Goal: Information Seeking & Learning: Learn about a topic

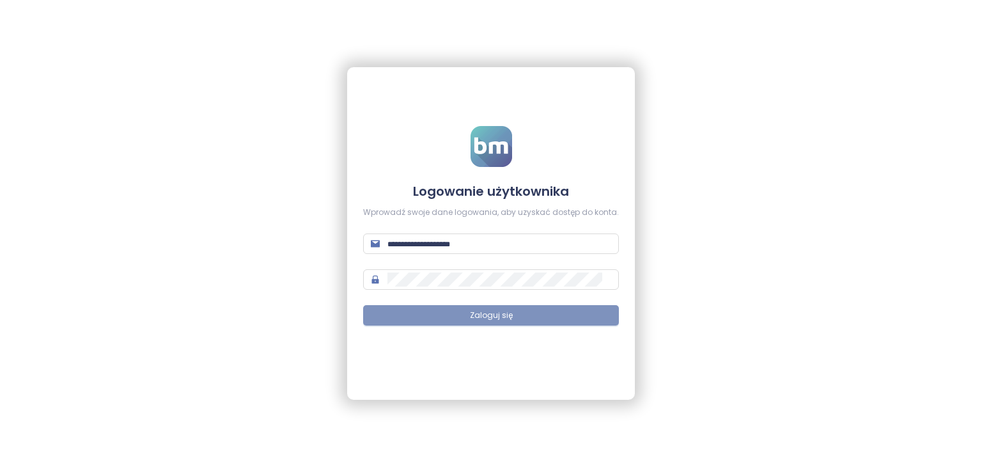
type input "**********"
click at [503, 311] on span "Zaloguj się" at bounding box center [491, 316] width 43 height 12
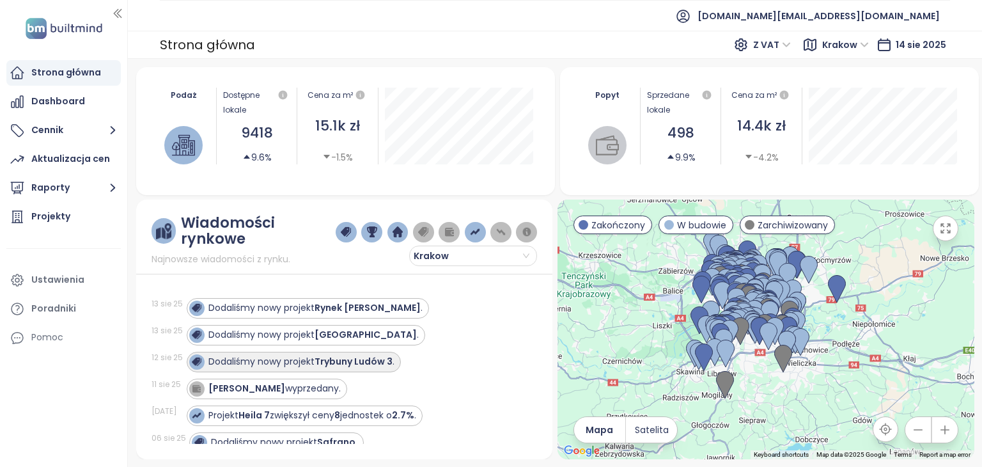
click at [292, 359] on div "Dodaliśmy nowy projekt Trybuny Ludów 3 ." at bounding box center [301, 361] width 186 height 13
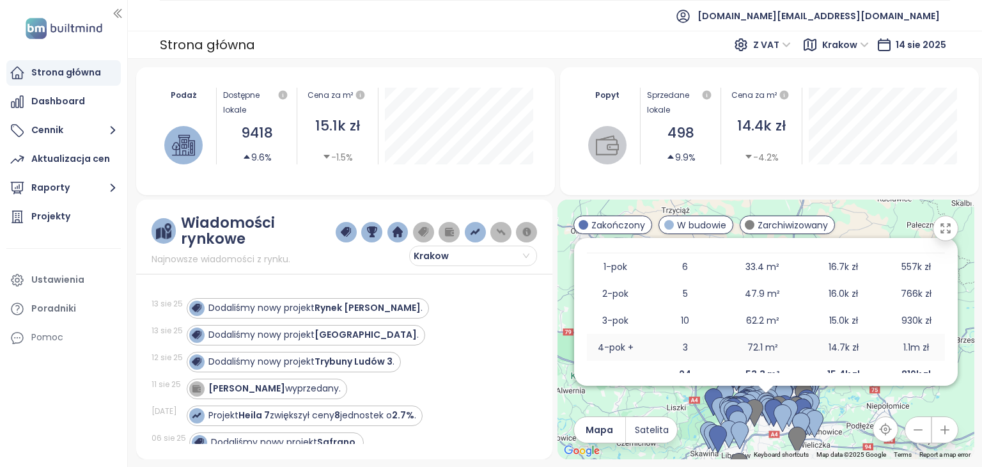
scroll to position [239, 0]
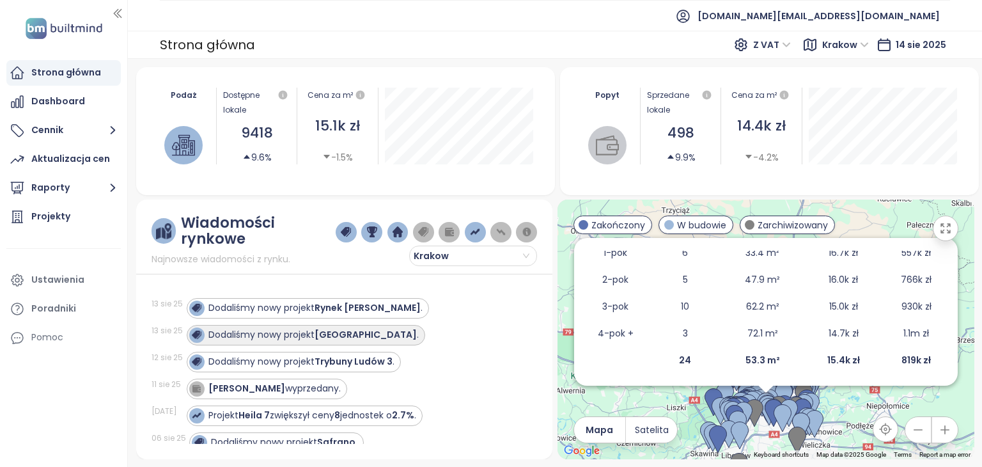
click at [366, 331] on strong "[GEOGRAPHIC_DATA]" at bounding box center [366, 334] width 102 height 13
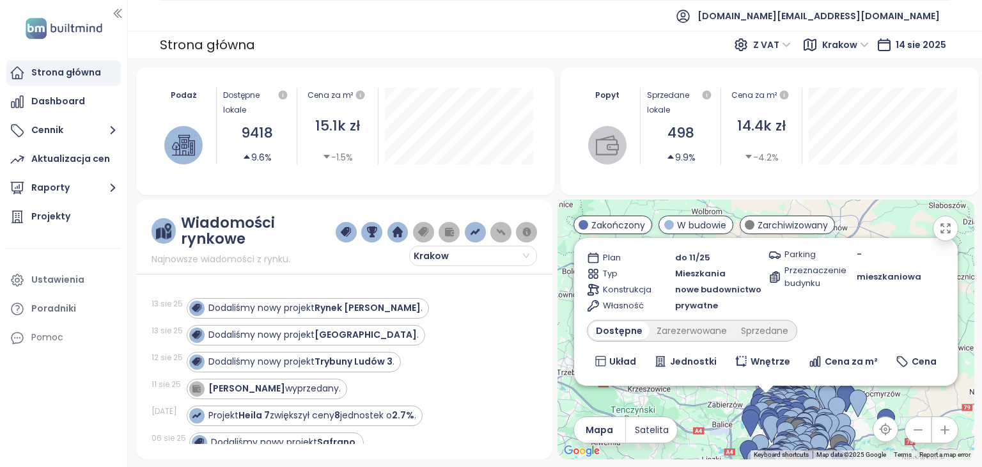
scroll to position [0, 0]
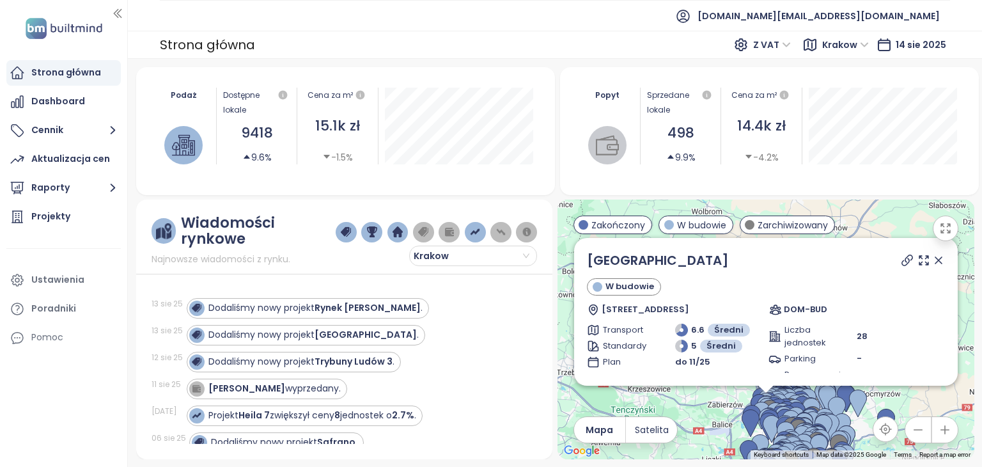
click at [901, 261] on icon at bounding box center [907, 260] width 13 height 13
click at [347, 303] on strong "Rynek [PERSON_NAME]" at bounding box center [368, 307] width 106 height 13
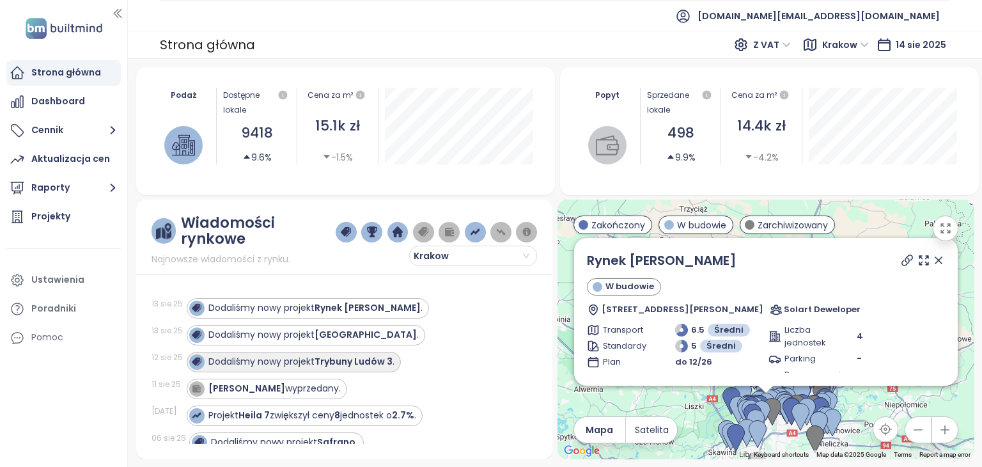
click at [340, 355] on div "Dodaliśmy nowy projekt Trybuny Ludów 3 ." at bounding box center [301, 361] width 186 height 13
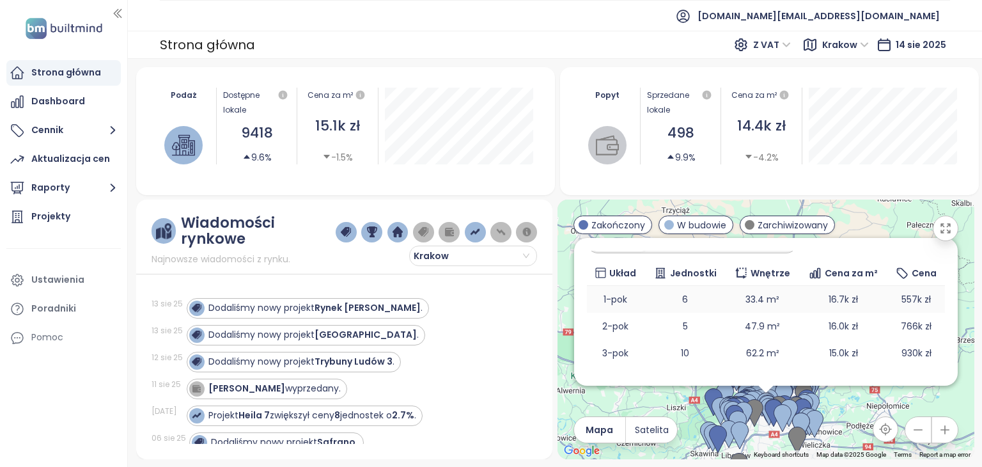
scroll to position [175, 0]
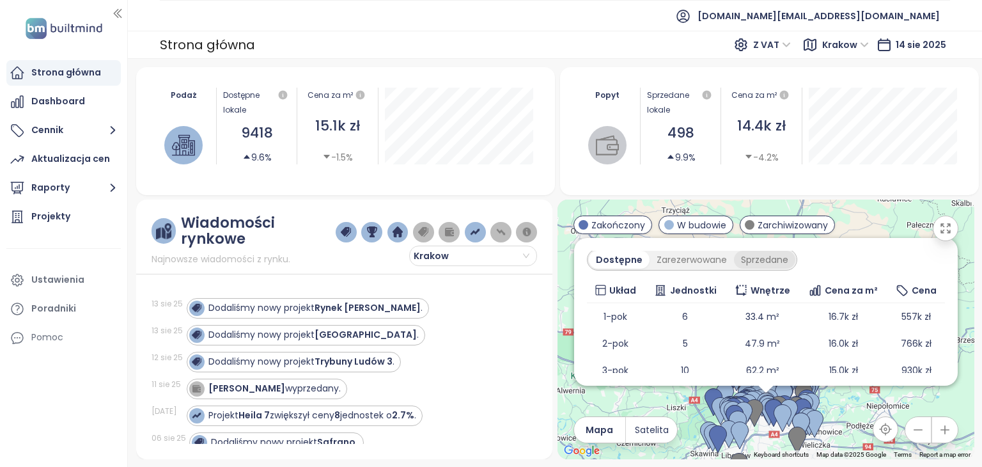
click at [750, 258] on div "Sprzedane" at bounding box center [764, 260] width 61 height 18
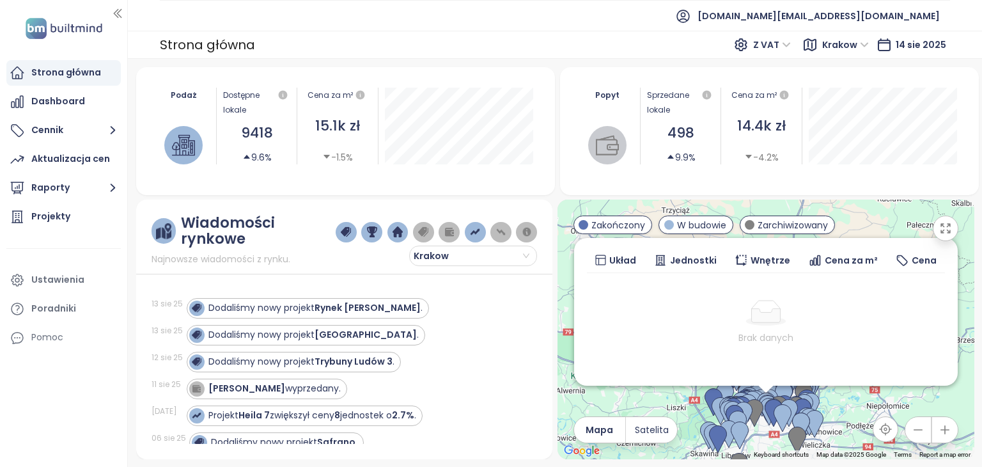
scroll to position [166, 0]
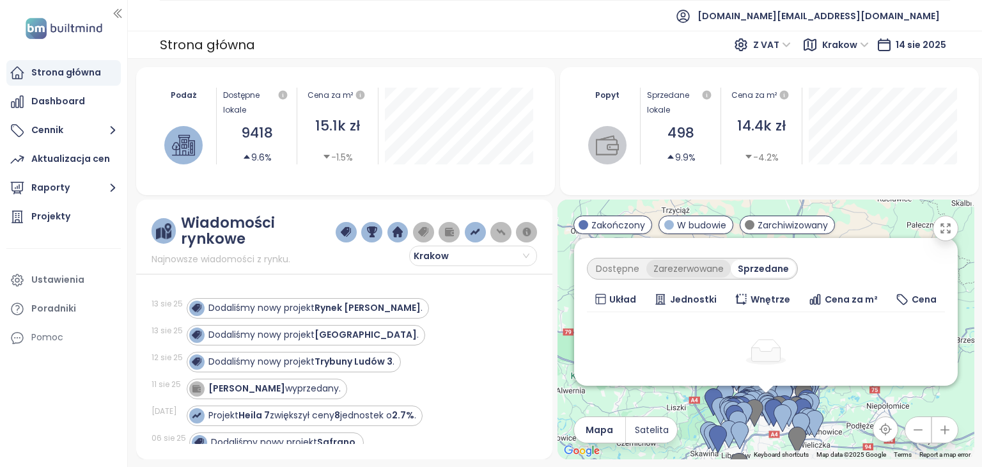
click at [700, 276] on div "Zarezerwowane" at bounding box center [689, 269] width 84 height 18
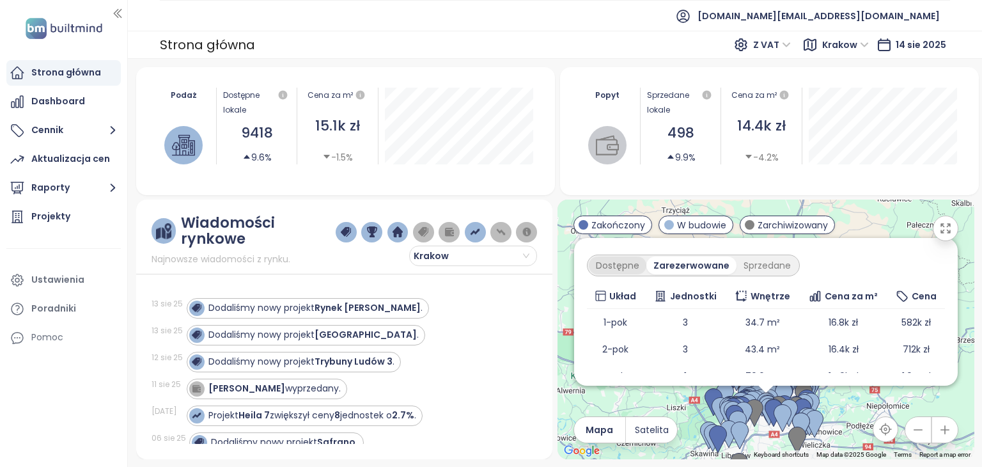
scroll to position [148, 0]
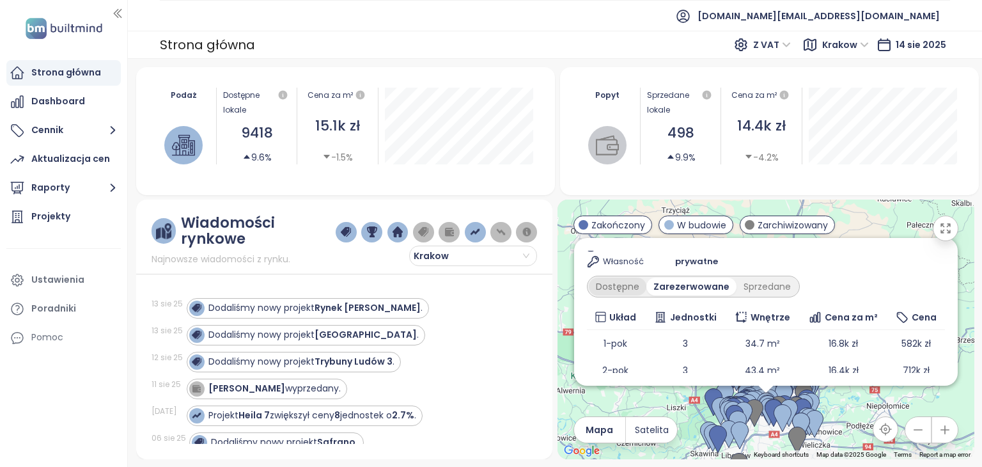
click at [619, 284] on div "Dostępne" at bounding box center [618, 287] width 58 height 18
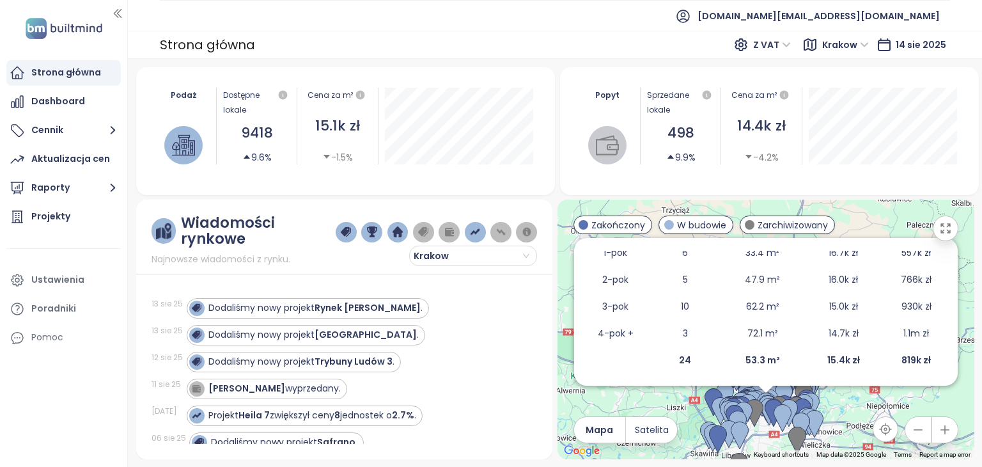
scroll to position [0, 0]
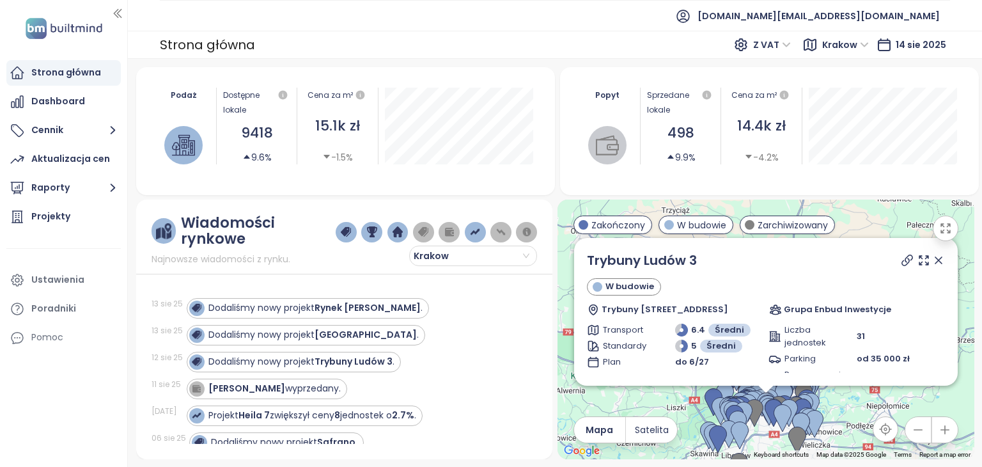
drag, startPoint x: 930, startPoint y: 256, endPoint x: 902, endPoint y: 272, distance: 32.4
click at [932, 256] on icon at bounding box center [938, 260] width 13 height 13
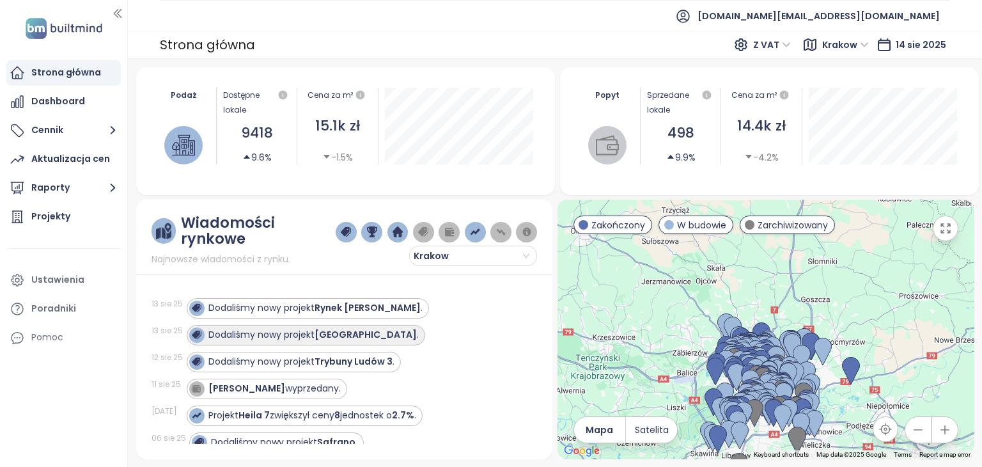
click at [368, 333] on strong "[GEOGRAPHIC_DATA]" at bounding box center [366, 334] width 102 height 13
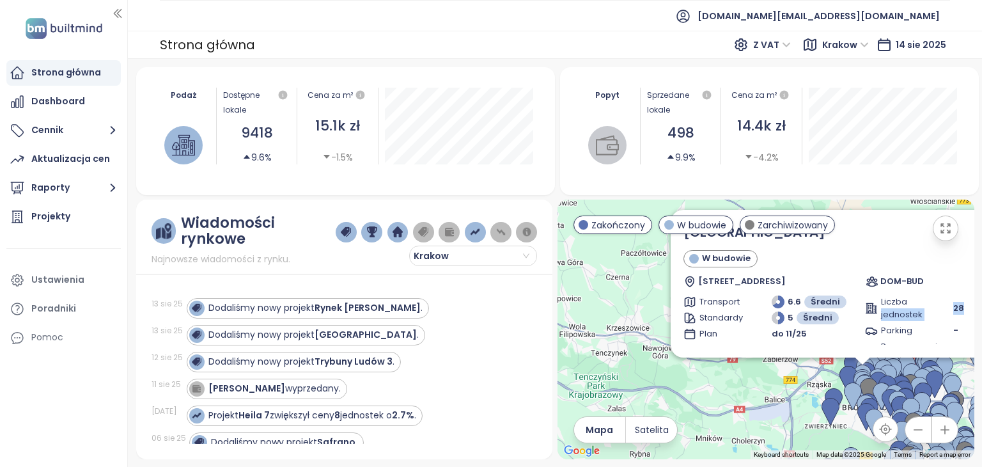
drag, startPoint x: 966, startPoint y: 322, endPoint x: 924, endPoint y: 292, distance: 52.2
click at [924, 292] on div "[GEOGRAPHIC_DATA] W budowie [STREET_ADDRESS] DOM-BUD Transport 6.6 Średni Stand…" at bounding box center [863, 404] width 358 height 362
click at [783, 373] on div "[GEOGRAPHIC_DATA] W budowie [STREET_ADDRESS] DOM-BUD Transport 6.6 Średni Stand…" at bounding box center [766, 330] width 417 height 260
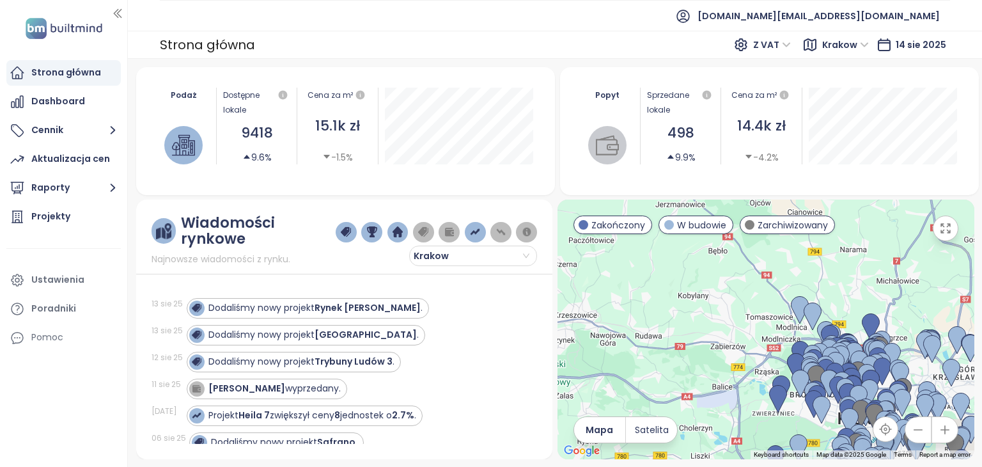
drag, startPoint x: 793, startPoint y: 380, endPoint x: 739, endPoint y: 364, distance: 56.7
click at [739, 366] on div at bounding box center [766, 330] width 417 height 260
click at [376, 339] on strong "[GEOGRAPHIC_DATA]" at bounding box center [366, 334] width 102 height 13
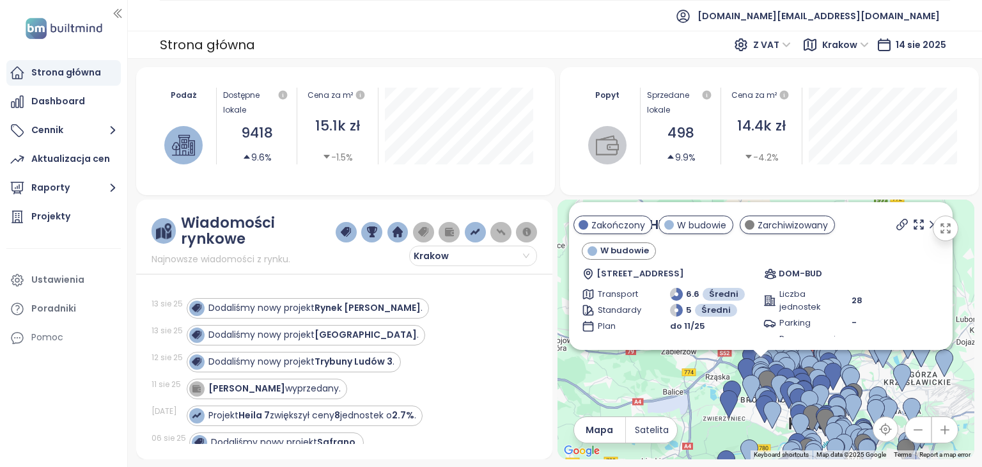
drag, startPoint x: 725, startPoint y: 398, endPoint x: 716, endPoint y: 359, distance: 40.0
click at [716, 359] on div "[GEOGRAPHIC_DATA] W budowie [STREET_ADDRESS] DOM-BUD Transport 6.6 Średni Stand…" at bounding box center [766, 330] width 417 height 260
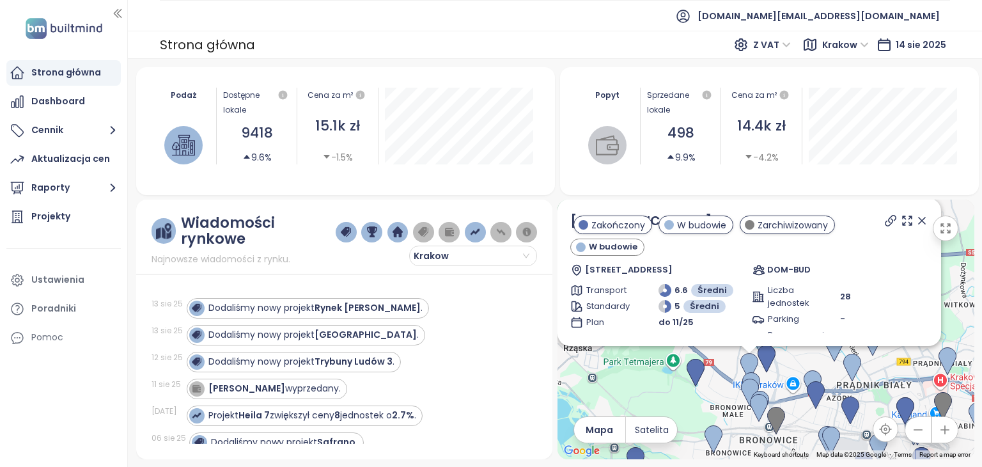
drag, startPoint x: 799, startPoint y: 415, endPoint x: 787, endPoint y: 365, distance: 51.5
click at [787, 365] on div "[GEOGRAPHIC_DATA] W budowie [STREET_ADDRESS] DOM-BUD Transport 6.6 Średni Stand…" at bounding box center [766, 330] width 417 height 260
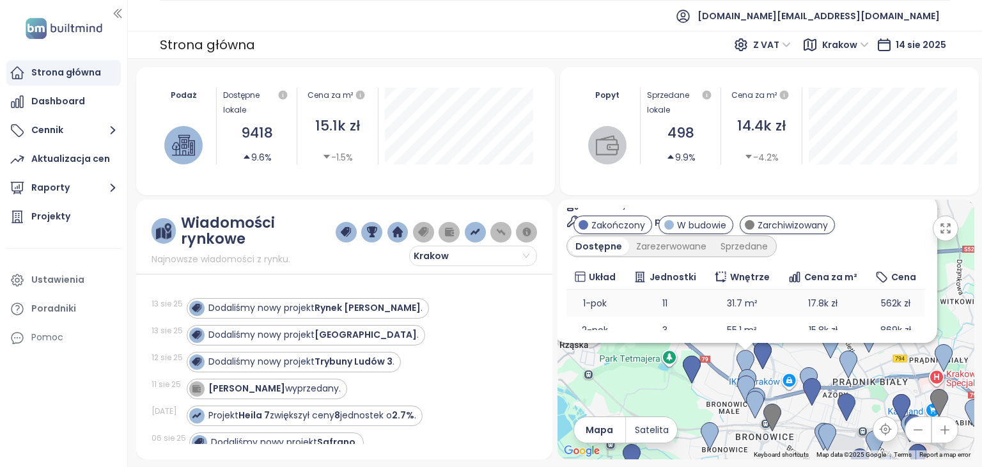
scroll to position [128, 0]
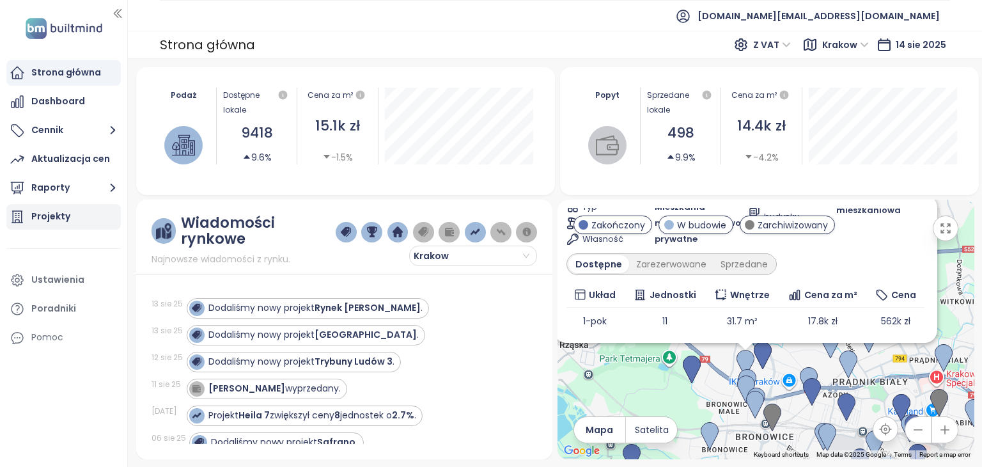
click at [49, 214] on div "Projekty" at bounding box center [50, 216] width 39 height 16
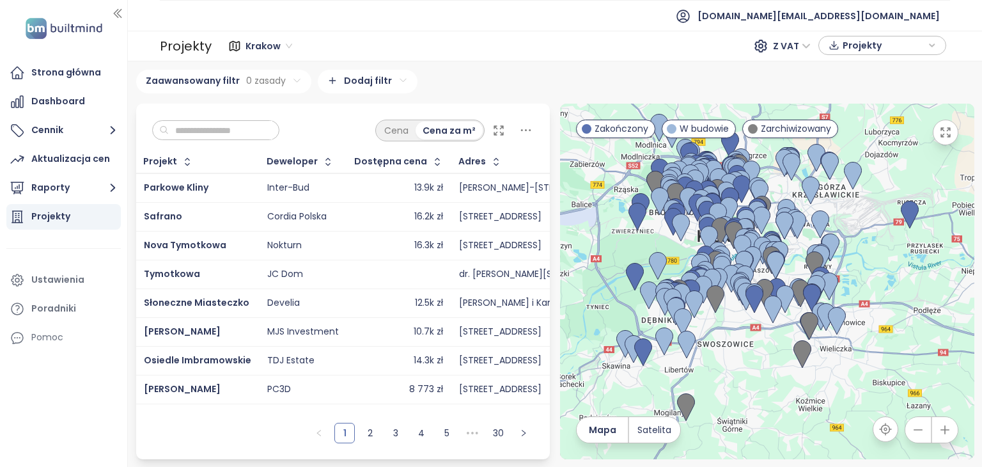
click at [241, 133] on input "text" at bounding box center [221, 130] width 104 height 19
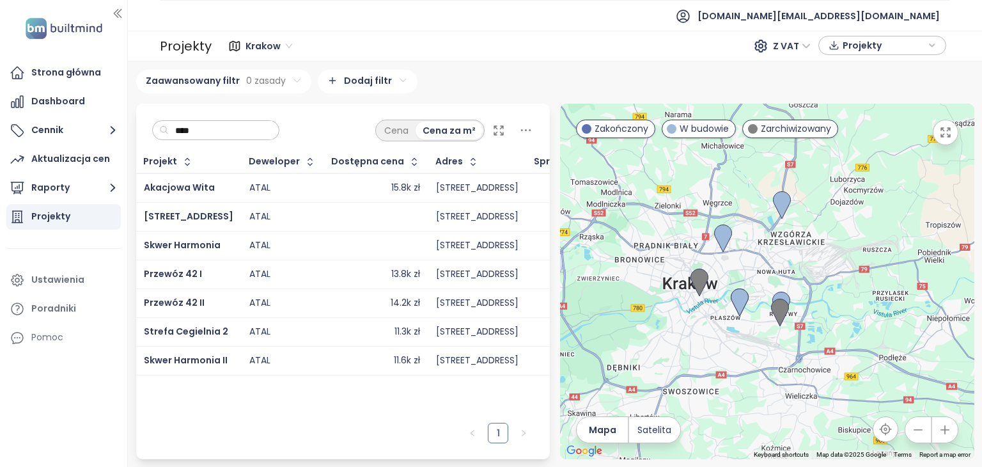
drag, startPoint x: 696, startPoint y: 308, endPoint x: 672, endPoint y: 351, distance: 50.1
click at [672, 351] on div at bounding box center [767, 282] width 414 height 356
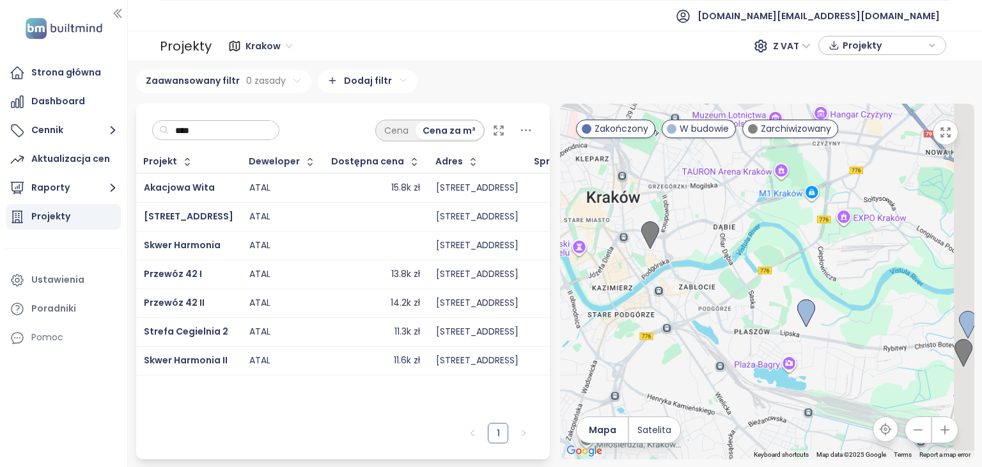
drag, startPoint x: 741, startPoint y: 336, endPoint x: 654, endPoint y: 374, distance: 95.1
click at [654, 374] on div at bounding box center [767, 282] width 414 height 356
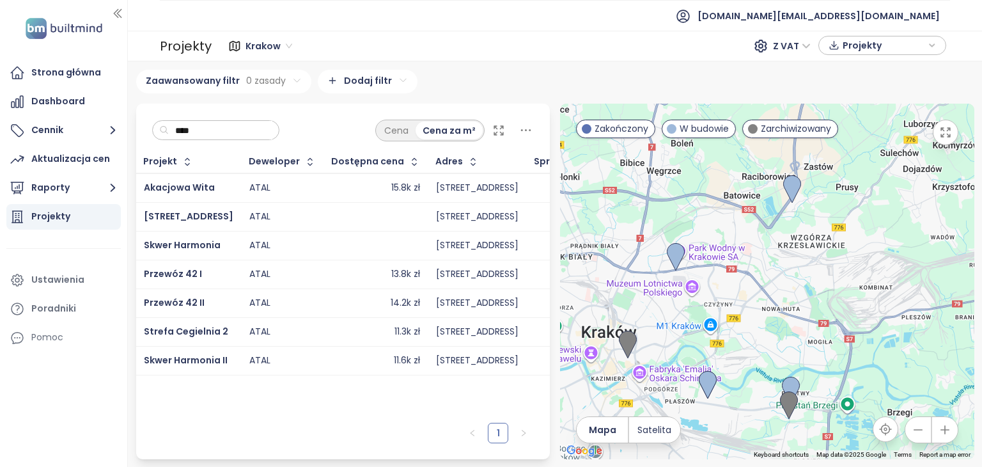
drag, startPoint x: 810, startPoint y: 295, endPoint x: 821, endPoint y: 335, distance: 41.3
click at [821, 335] on div at bounding box center [767, 282] width 414 height 356
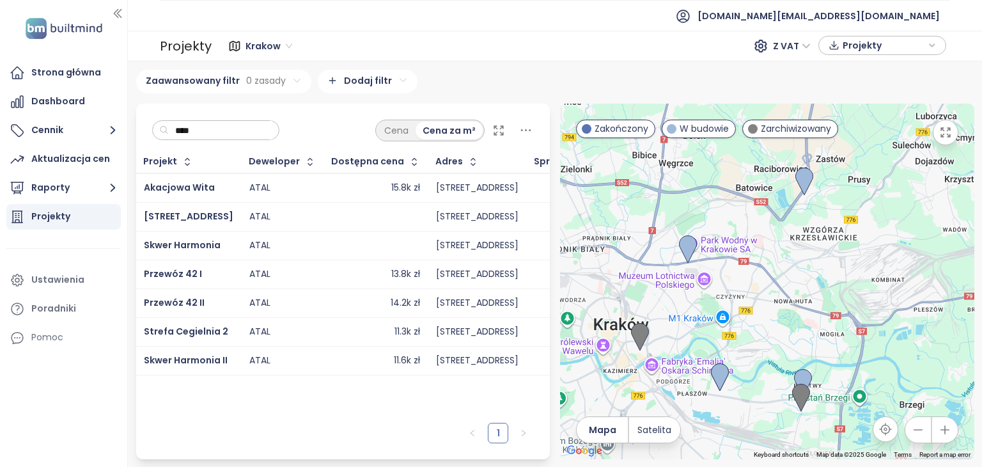
drag, startPoint x: 763, startPoint y: 301, endPoint x: 772, endPoint y: 296, distance: 10.3
click at [772, 296] on div at bounding box center [767, 282] width 414 height 356
click at [175, 300] on span "Przewóz 42 II" at bounding box center [174, 302] width 61 height 13
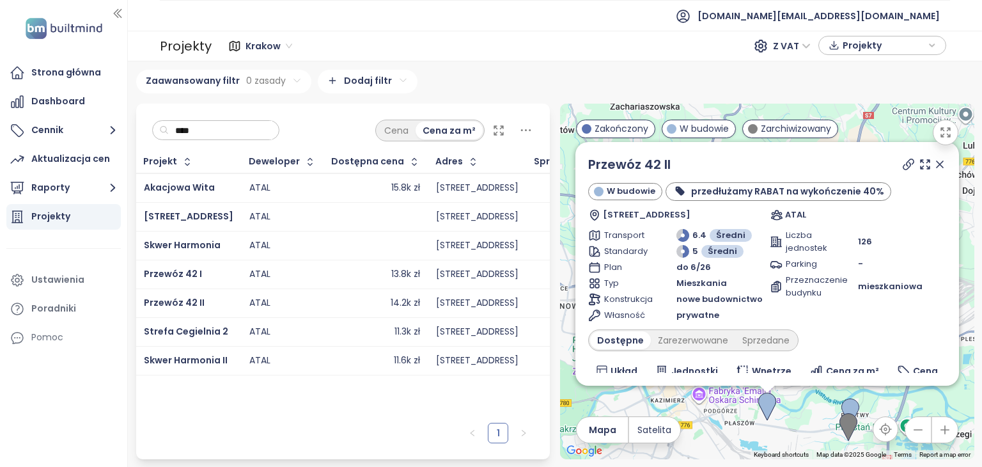
click at [324, 300] on td "14.2k zł" at bounding box center [376, 302] width 104 height 29
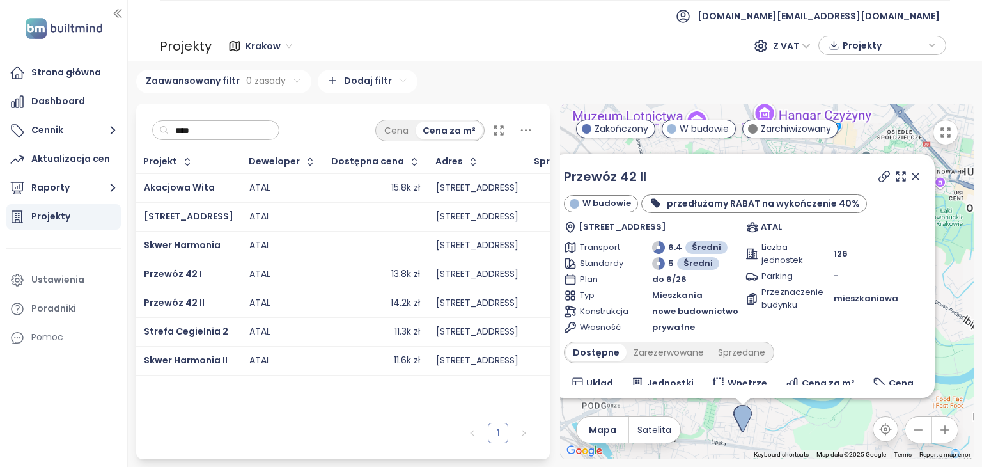
drag, startPoint x: 797, startPoint y: 427, endPoint x: 814, endPoint y: 389, distance: 41.2
click at [814, 390] on div "Przewóz 42 II W budowie przedłużamy RABAT na wykończenie 40% Lipska 41/43, 30-7…" at bounding box center [767, 282] width 414 height 356
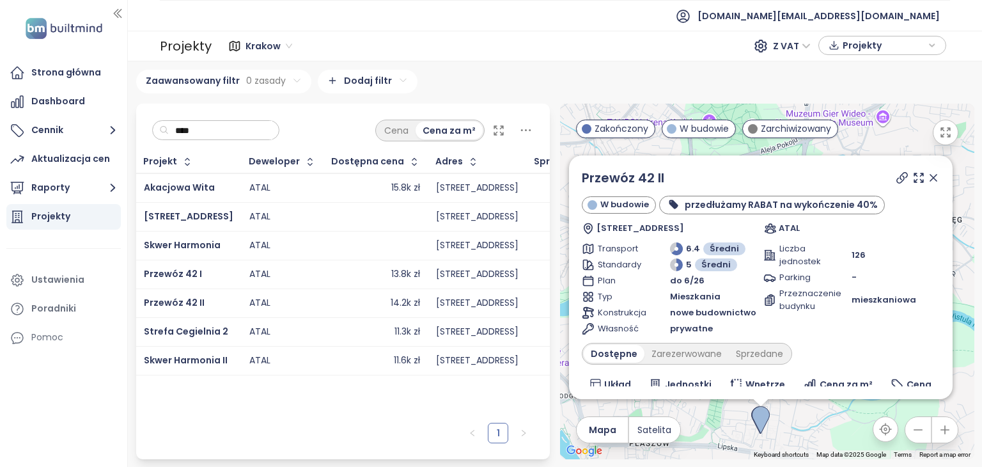
click at [927, 180] on icon at bounding box center [933, 177] width 13 height 13
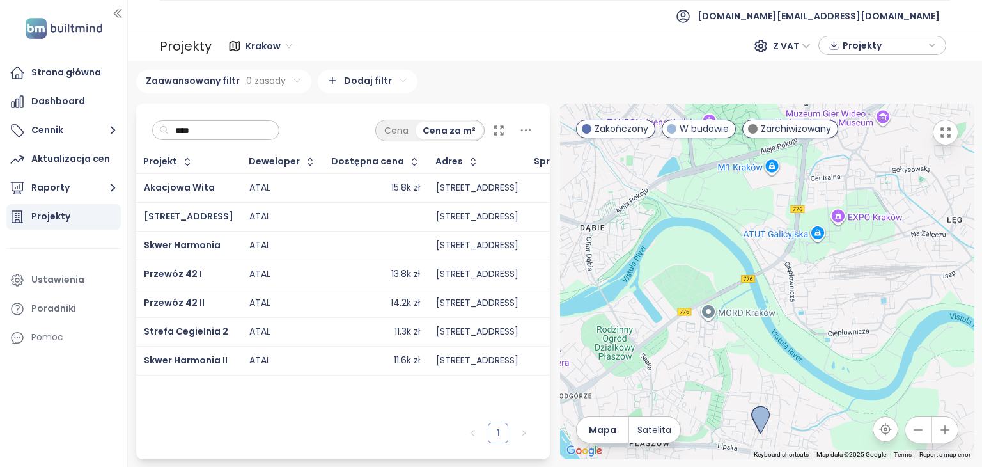
click at [272, 132] on input "****" at bounding box center [221, 130] width 104 height 19
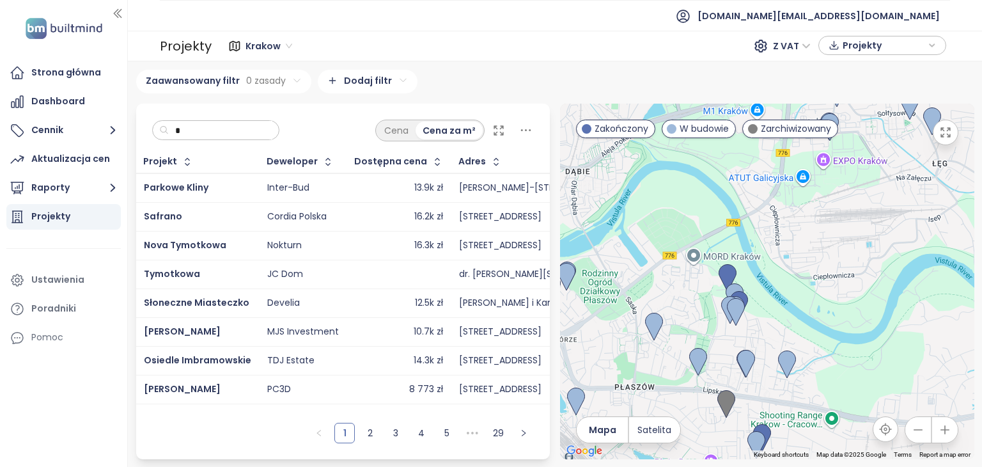
drag, startPoint x: 780, startPoint y: 430, endPoint x: 754, endPoint y: 373, distance: 63.3
click at [764, 366] on div at bounding box center [767, 282] width 414 height 356
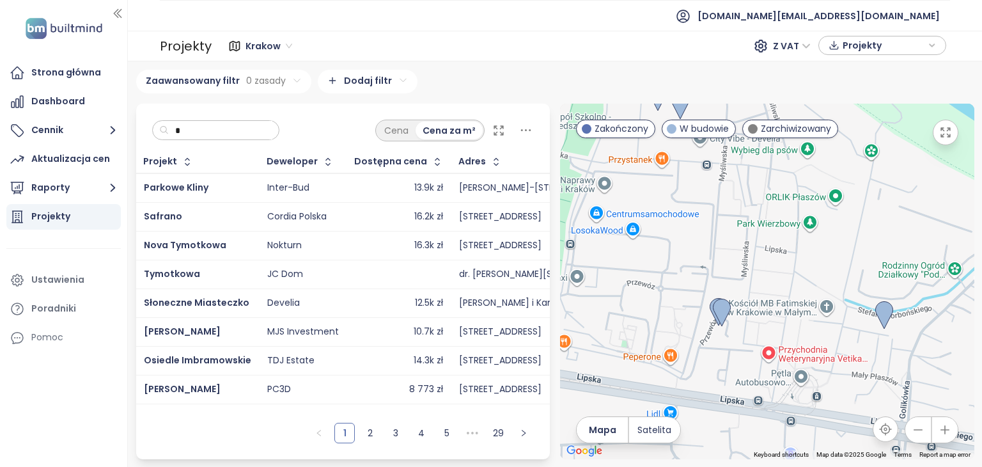
drag, startPoint x: 746, startPoint y: 384, endPoint x: 754, endPoint y: 354, distance: 31.2
click at [754, 354] on div at bounding box center [767, 282] width 414 height 356
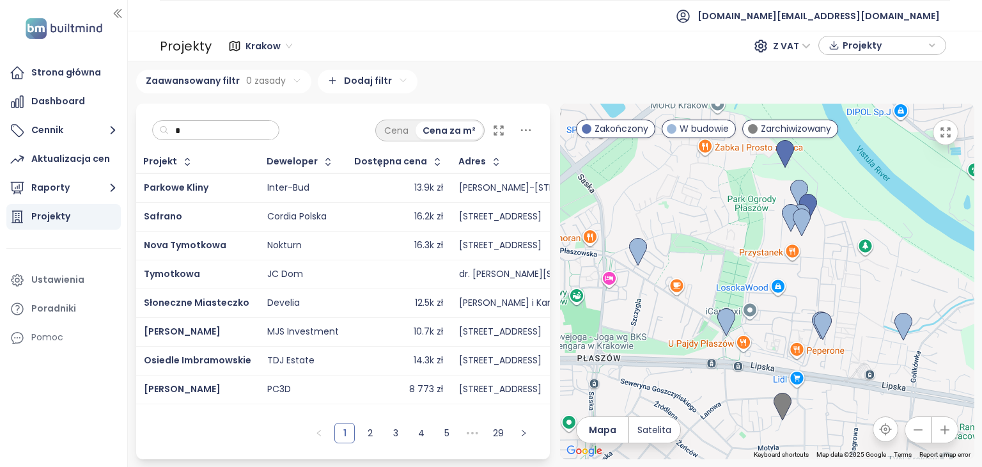
click at [253, 129] on input "*" at bounding box center [221, 130] width 104 height 19
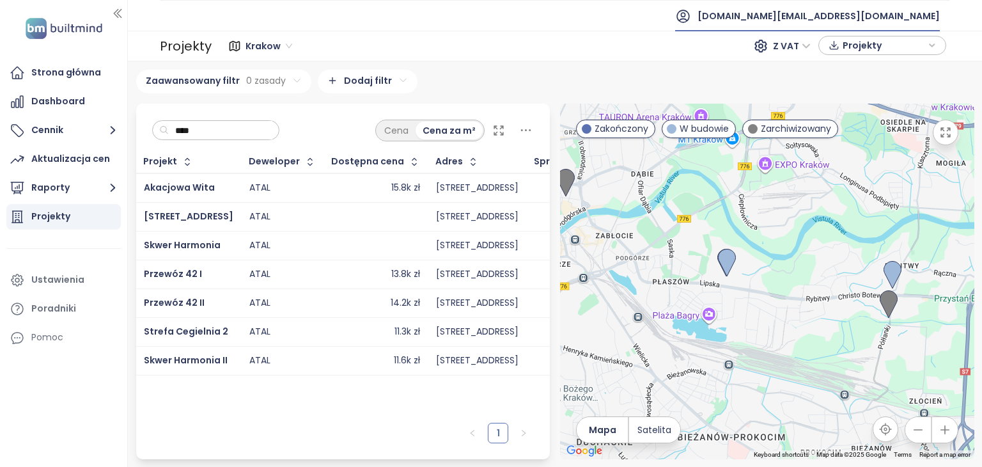
type input "****"
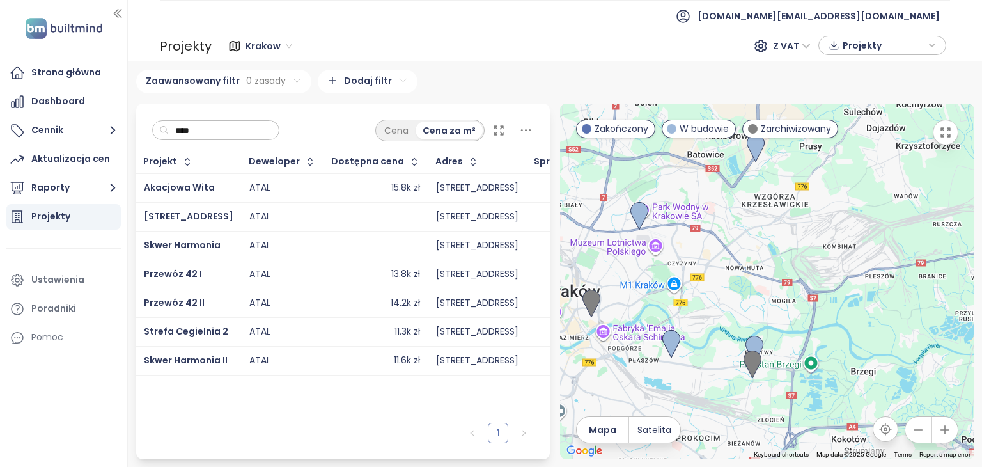
drag, startPoint x: 764, startPoint y: 255, endPoint x: 705, endPoint y: 347, distance: 109.1
click at [705, 347] on div at bounding box center [767, 282] width 414 height 356
click at [931, 13] on span "[DOMAIN_NAME][EMAIL_ADDRESS][DOMAIN_NAME]" at bounding box center [819, 16] width 242 height 31
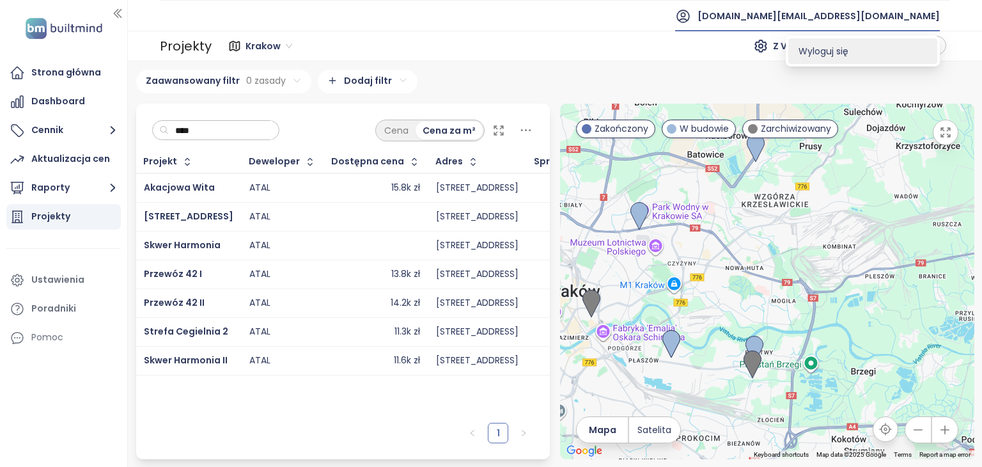
click at [888, 54] on li "Wyloguj się" at bounding box center [863, 51] width 149 height 26
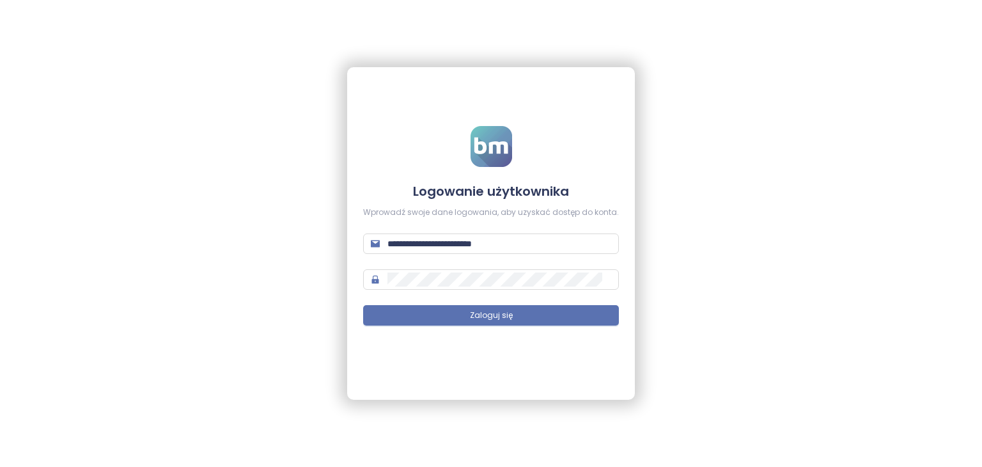
click at [730, 239] on div "**********" at bounding box center [491, 233] width 982 height 467
